Goal: Information Seeking & Learning: Check status

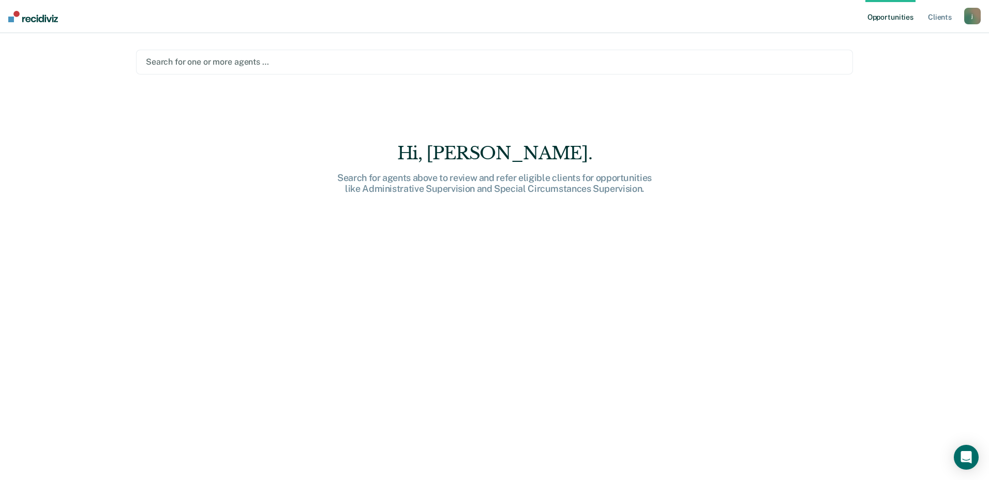
click at [214, 67] on div at bounding box center [495, 62] width 698 height 12
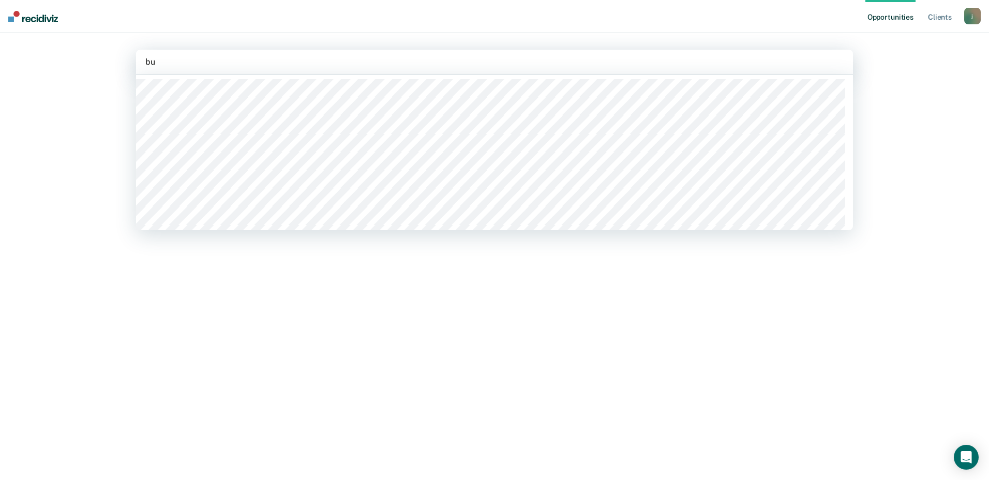
type input "buc"
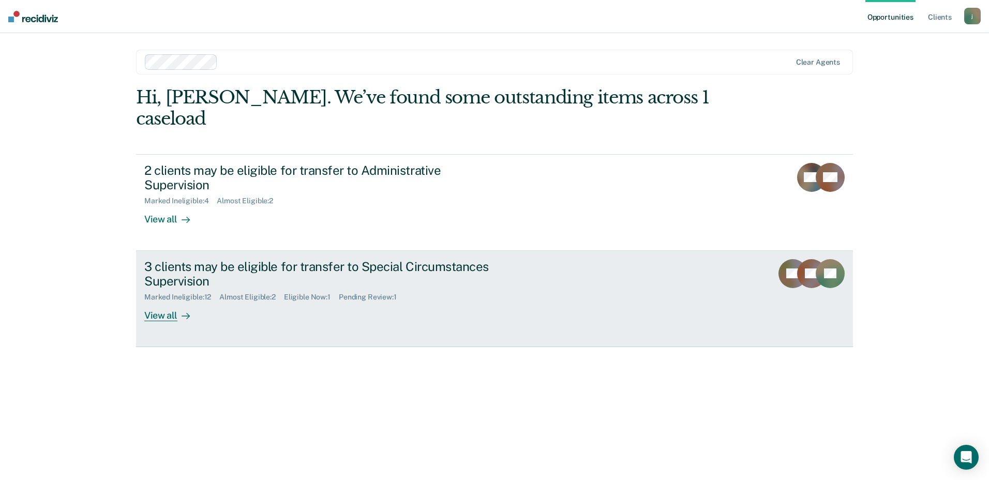
click at [169, 302] on div "View all" at bounding box center [173, 312] width 58 height 20
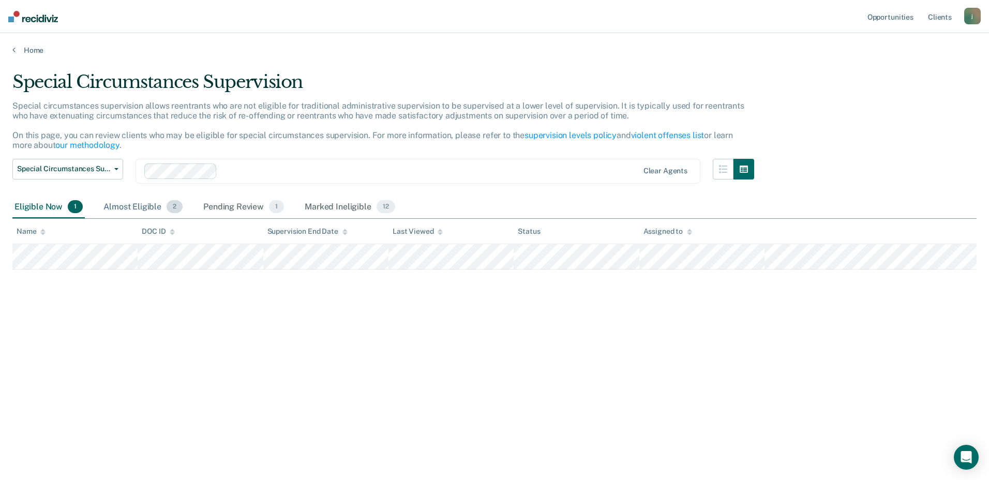
click at [149, 209] on div "Almost Eligible 2" at bounding box center [142, 207] width 83 height 23
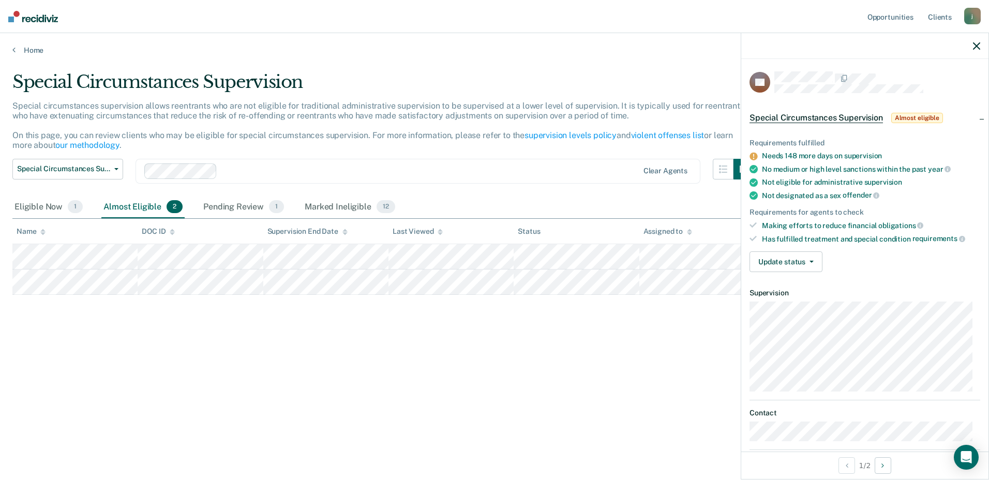
click at [756, 153] on icon at bounding box center [754, 157] width 8 height 8
click at [754, 155] on icon at bounding box center [754, 156] width 8 height 8
click at [936, 116] on span "Almost eligible" at bounding box center [918, 118] width 52 height 10
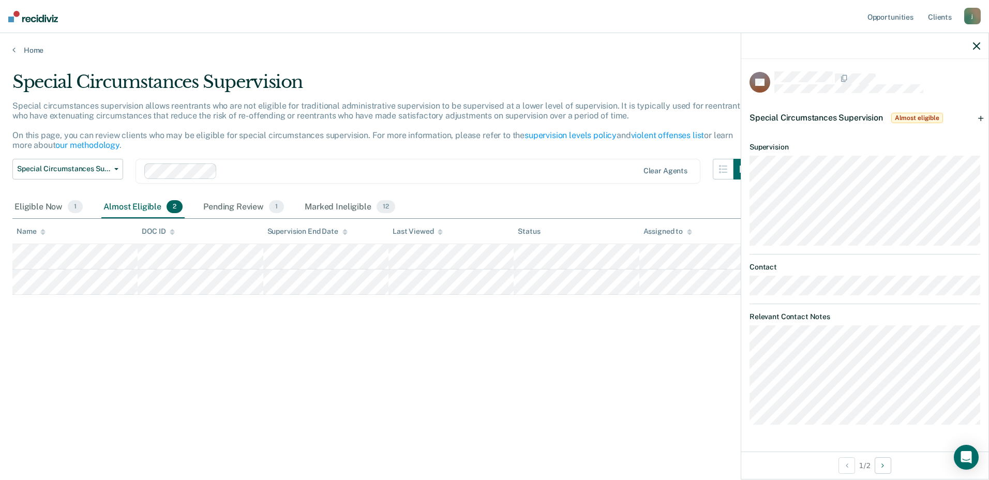
click at [475, 435] on main "Special Circumstances Supervision Special circumstances supervision allows reen…" at bounding box center [494, 266] width 989 height 422
